Goal: Find contact information: Find contact information

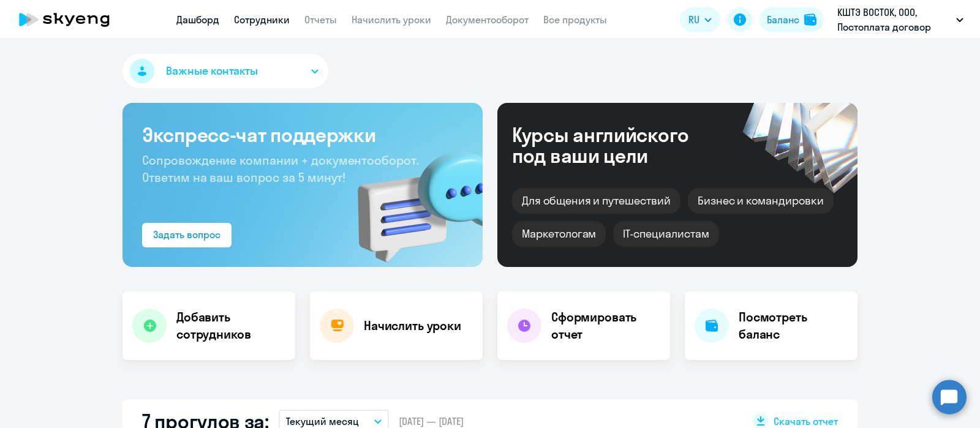
click at [269, 23] on link "Сотрудники" at bounding box center [262, 19] width 56 height 12
select select "30"
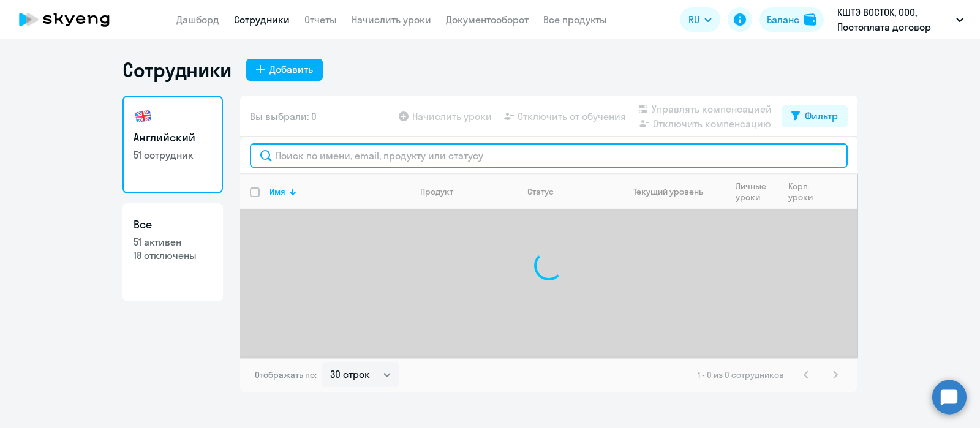
click at [308, 157] on input "text" at bounding box center [549, 155] width 598 height 24
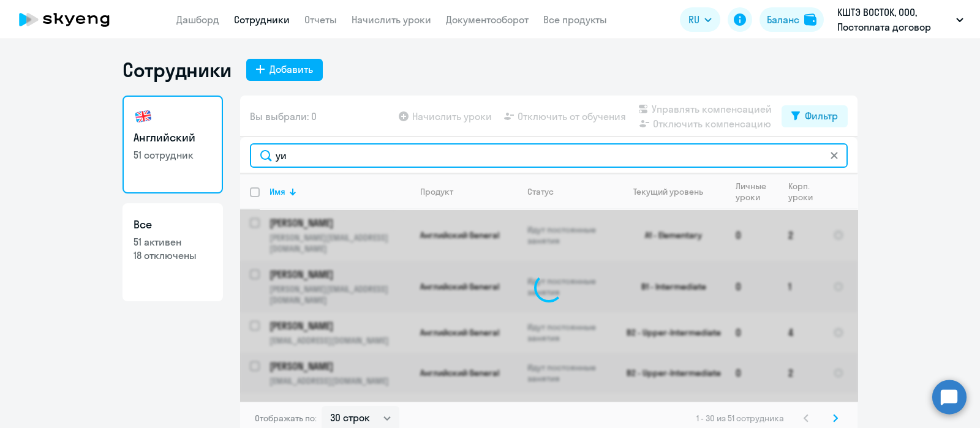
type input "у"
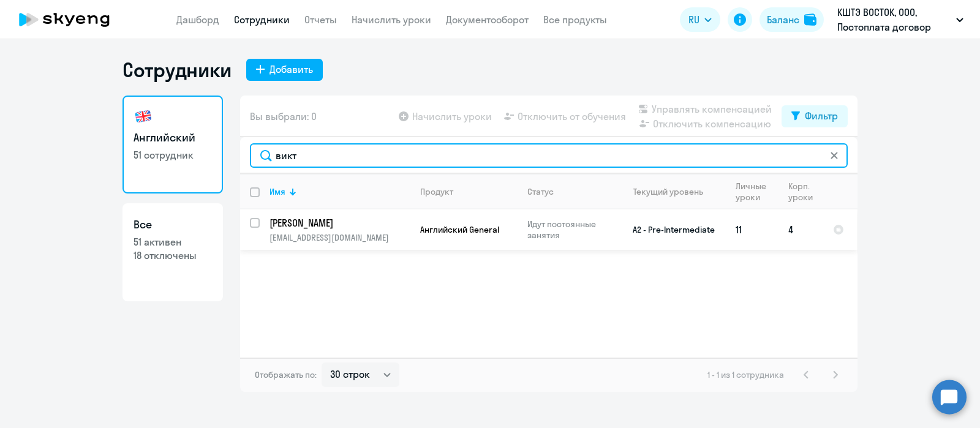
type input "викт"
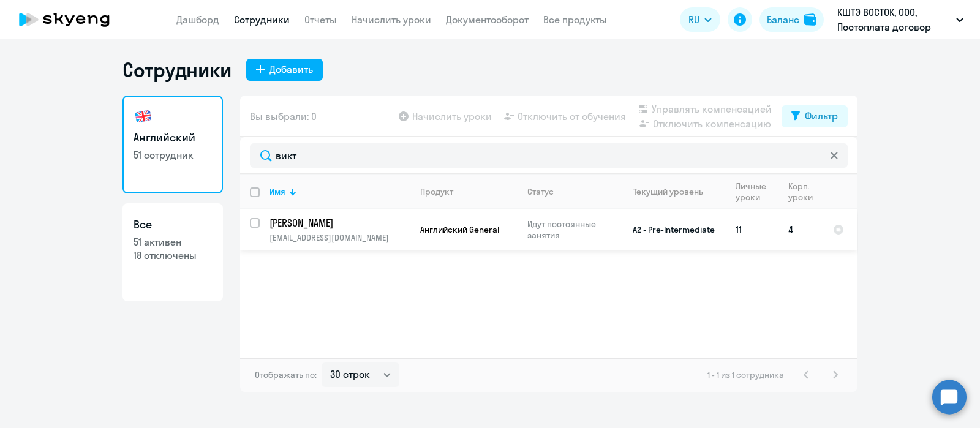
click at [342, 227] on p "[PERSON_NAME]" at bounding box center [338, 222] width 138 height 13
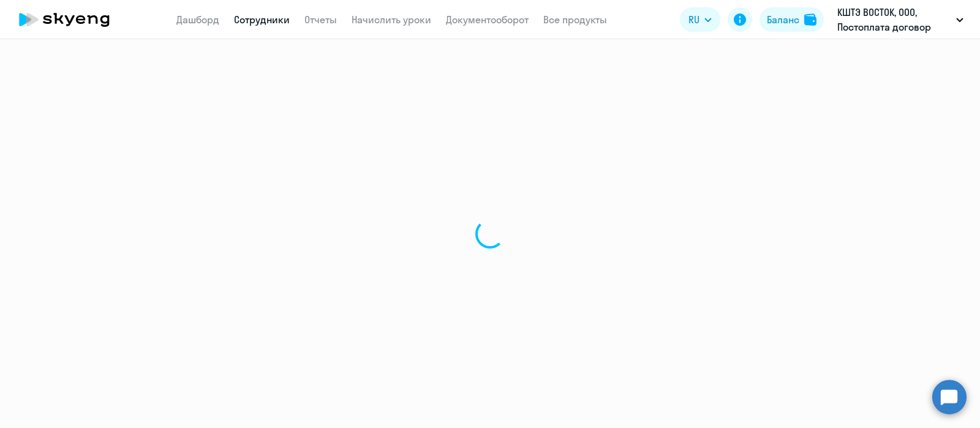
select select "english"
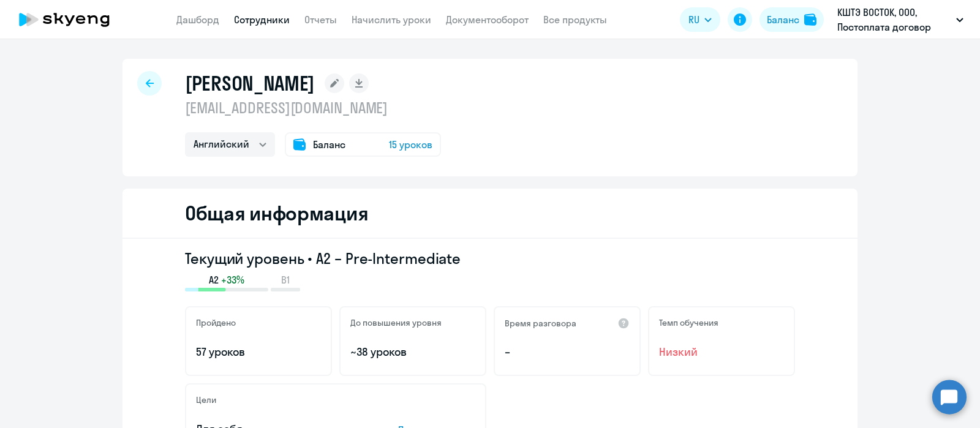
click at [263, 107] on p "[EMAIL_ADDRESS][DOMAIN_NAME]" at bounding box center [313, 108] width 256 height 20
copy p "[EMAIL_ADDRESS][DOMAIN_NAME]"
